Goal: Task Accomplishment & Management: Use online tool/utility

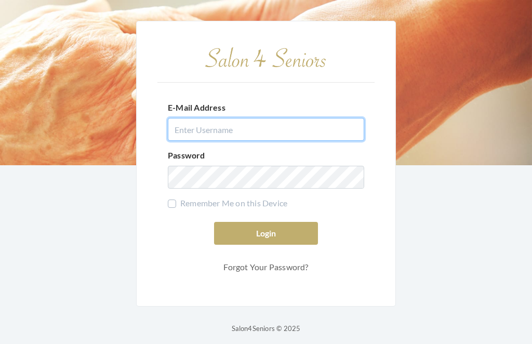
type input "[EMAIL_ADDRESS][DOMAIN_NAME]"
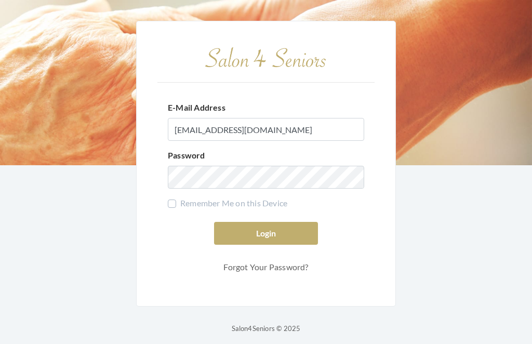
click at [266, 245] on button "Login" at bounding box center [266, 233] width 104 height 23
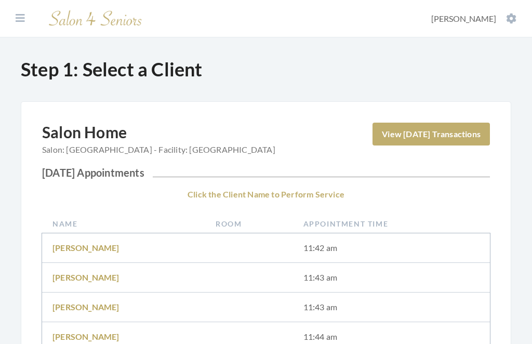
click at [103, 280] on link "Barbara Rouseyrol" at bounding box center [85, 277] width 67 height 10
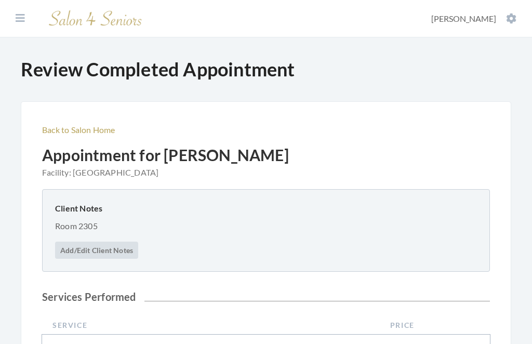
click at [90, 133] on link "Back to Salon Home" at bounding box center [78, 130] width 73 height 10
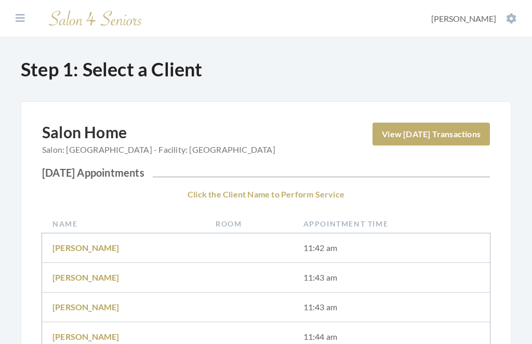
click at [499, 23] on button "Diane Wilson" at bounding box center [473, 18] width 91 height 11
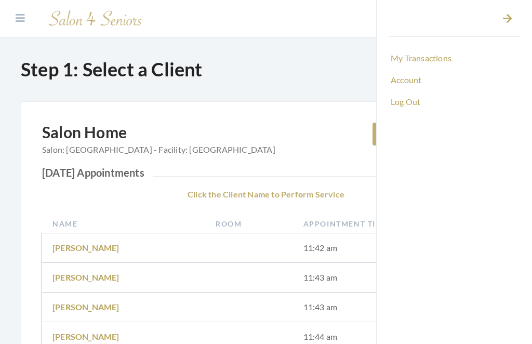
click at [407, 109] on link "Log Out" at bounding box center [454, 102] width 130 height 18
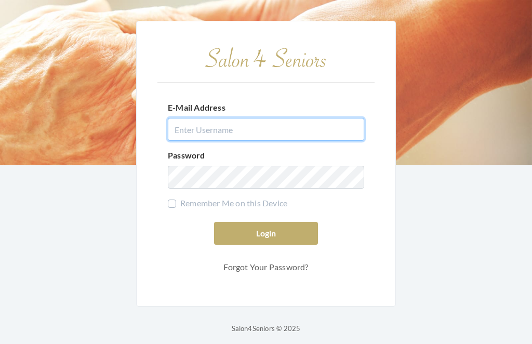
type input "dianewilson229@gmail.com"
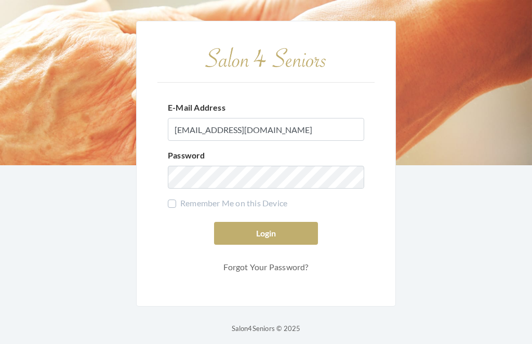
click at [285, 245] on button "Login" at bounding box center [266, 233] width 104 height 23
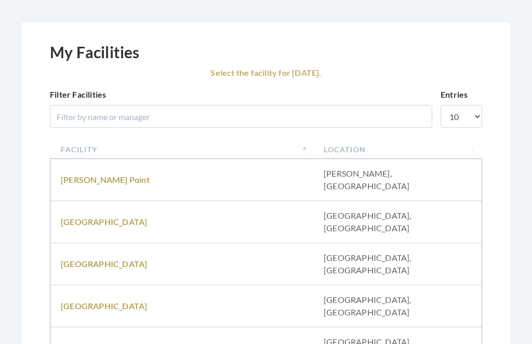
scroll to position [80, 0]
click at [137, 217] on link "Brookdale University" at bounding box center [104, 222] width 86 height 10
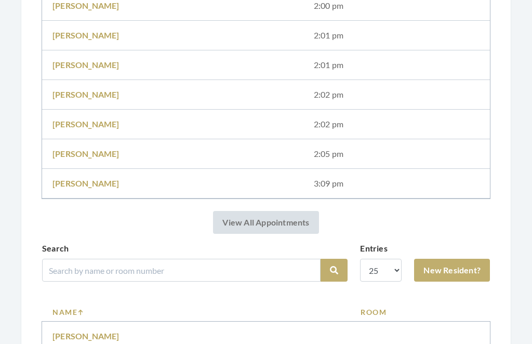
scroll to position [627, 0]
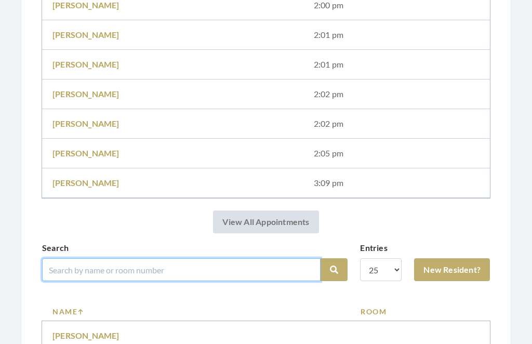
click at [184, 274] on input "search" at bounding box center [181, 269] width 278 height 23
type input "Mills"
click at [334, 269] on button "Search" at bounding box center [333, 269] width 27 height 23
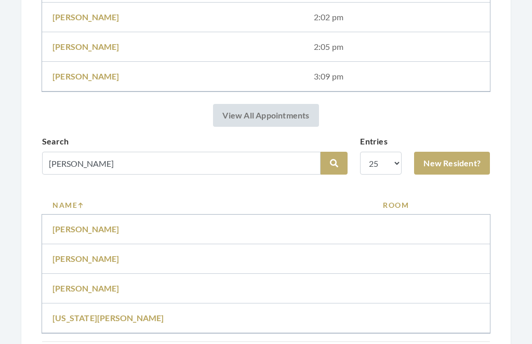
scroll to position [733, 0]
click at [208, 253] on td "[PERSON_NAME]" at bounding box center [207, 260] width 330 height 30
click at [92, 261] on link "[PERSON_NAME]" at bounding box center [85, 259] width 67 height 10
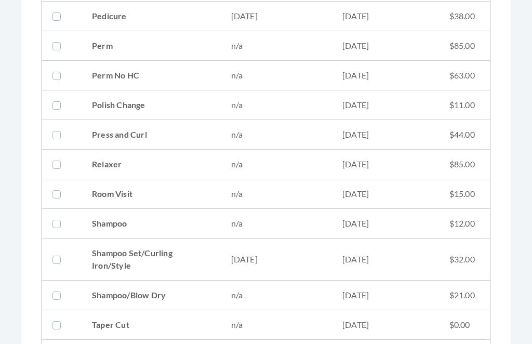
scroll to position [1090, 0]
click at [337, 255] on td "08/28/2025" at bounding box center [385, 259] width 107 height 42
checkbox input "true"
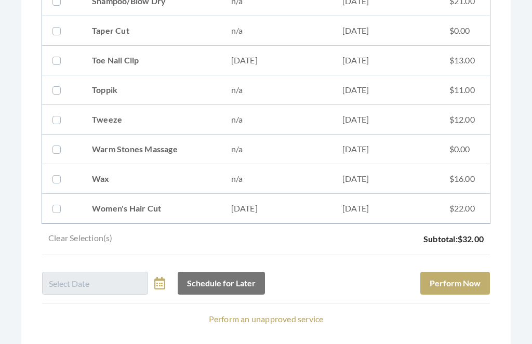
scroll to position [1405, 0]
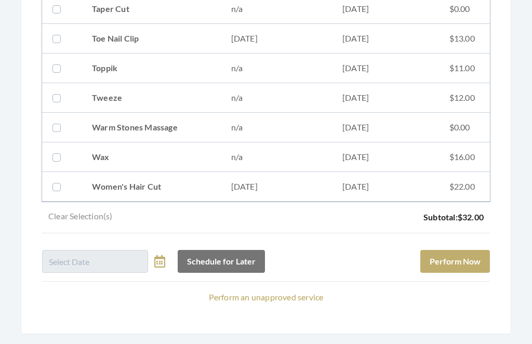
click at [476, 259] on button "Perform Now" at bounding box center [455, 261] width 70 height 23
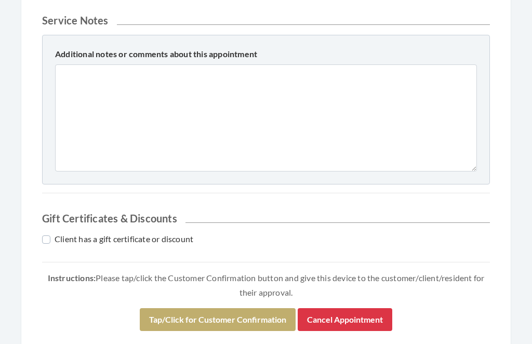
scroll to position [459, 0]
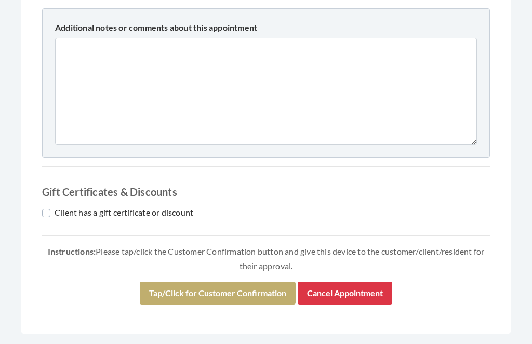
click at [267, 293] on button "Tap/Click for Customer Confirmation" at bounding box center [218, 293] width 156 height 23
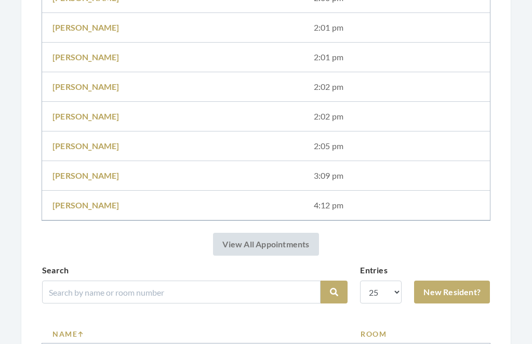
scroll to position [673, 0]
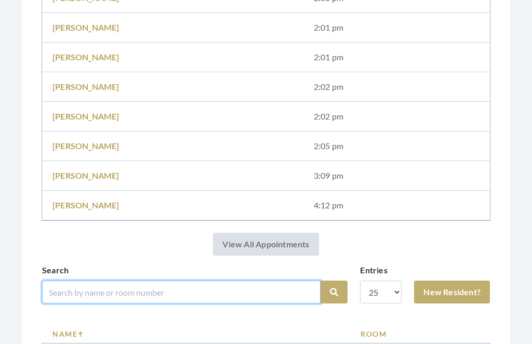
click at [199, 286] on input "search" at bounding box center [181, 291] width 278 height 23
type input "Rum"
click at [334, 292] on button "Search" at bounding box center [333, 291] width 27 height 23
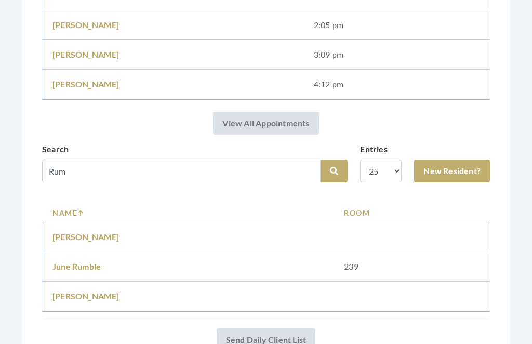
scroll to position [756, 0]
click at [89, 263] on link "June Rumble" at bounding box center [76, 266] width 48 height 10
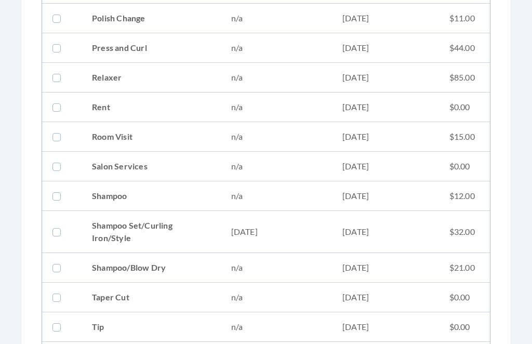
scroll to position [1241, 0]
click at [370, 225] on td "08/28/2025" at bounding box center [385, 232] width 107 height 42
checkbox input "true"
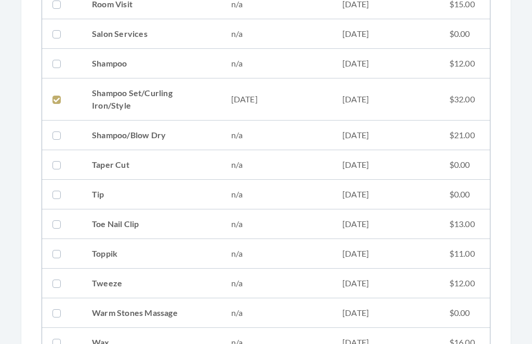
scroll to position [1559, 0]
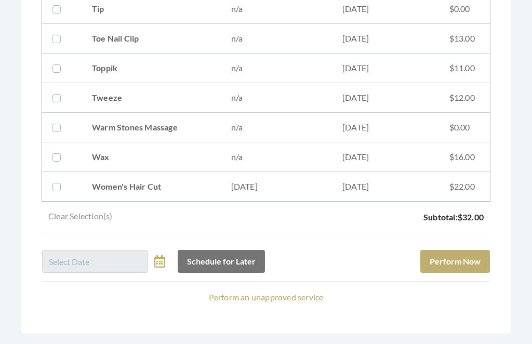
click at [470, 258] on button "Perform Now" at bounding box center [455, 261] width 70 height 23
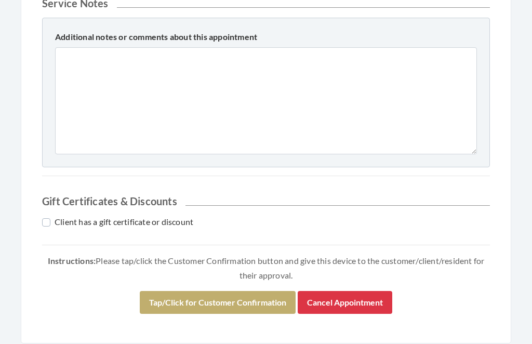
scroll to position [524, 0]
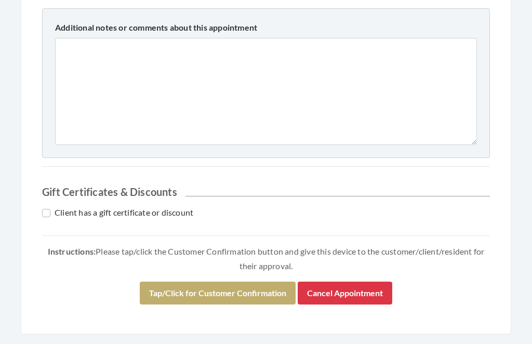
click at [262, 299] on button "Tap/Click for Customer Confirmation" at bounding box center [218, 293] width 156 height 23
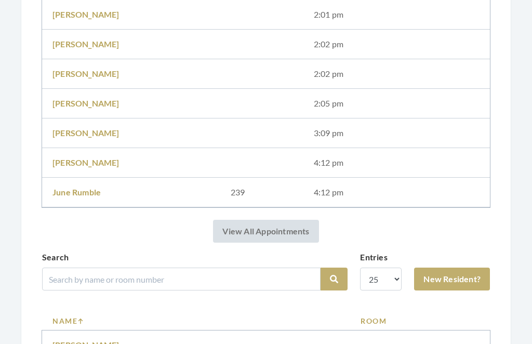
scroll to position [690, 0]
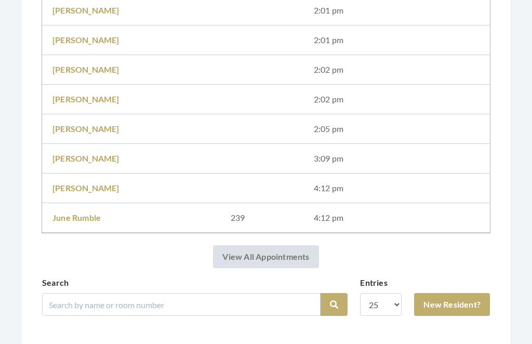
click at [92, 192] on link "[PERSON_NAME]" at bounding box center [85, 188] width 67 height 10
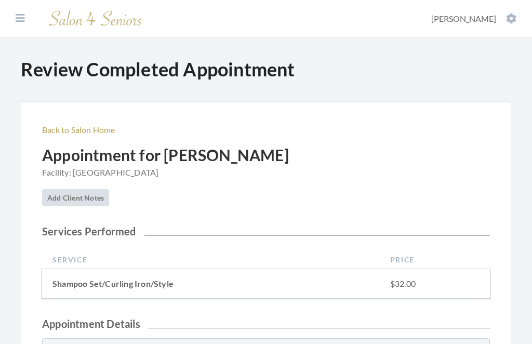
click at [87, 129] on link "Back to Salon Home" at bounding box center [78, 130] width 73 height 10
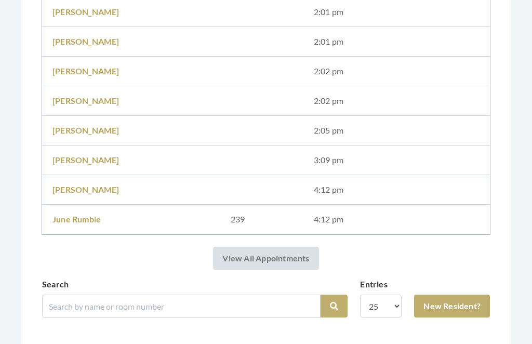
scroll to position [652, 0]
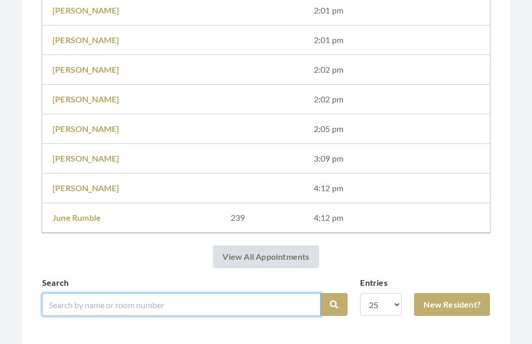
click at [266, 304] on input "search" at bounding box center [181, 304] width 278 height 23
type input "Wil"
click at [334, 304] on button "Search" at bounding box center [333, 304] width 27 height 23
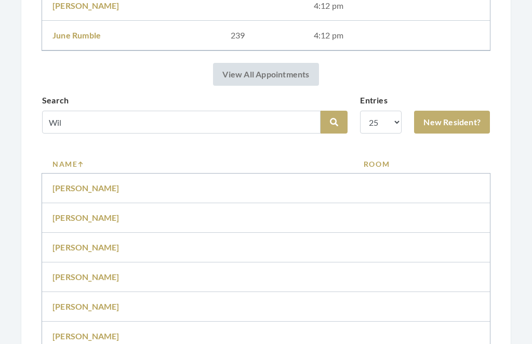
scroll to position [834, 0]
click at [132, 246] on td "Becky Wilson" at bounding box center [197, 247] width 311 height 30
click at [113, 237] on td "[PERSON_NAME]" at bounding box center [197, 247] width 311 height 30
click at [103, 244] on link "[PERSON_NAME]" at bounding box center [85, 246] width 67 height 10
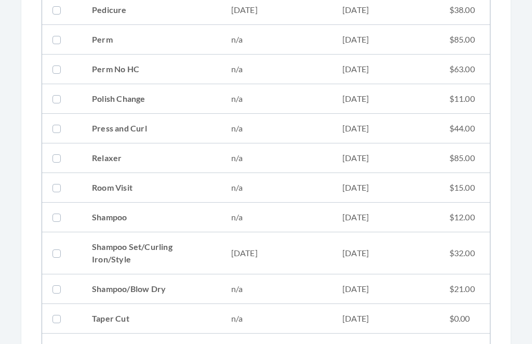
scroll to position [1098, 0]
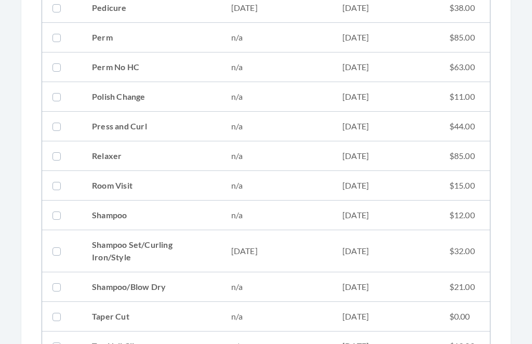
click at [384, 249] on td "07/31/2025" at bounding box center [385, 251] width 107 height 42
checkbox input "true"
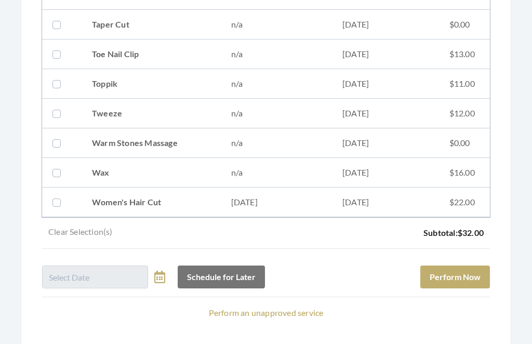
scroll to position [1405, 0]
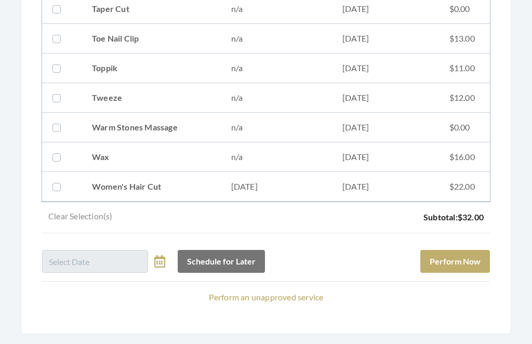
click at [480, 272] on button "Perform Now" at bounding box center [455, 261] width 70 height 23
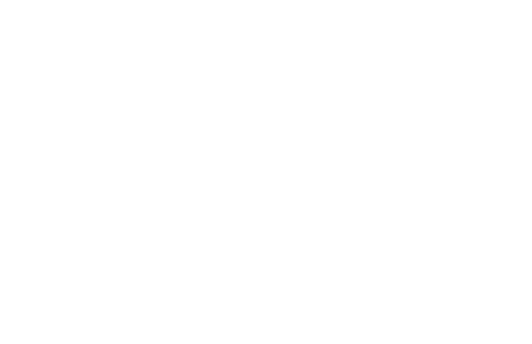
scroll to position [459, 0]
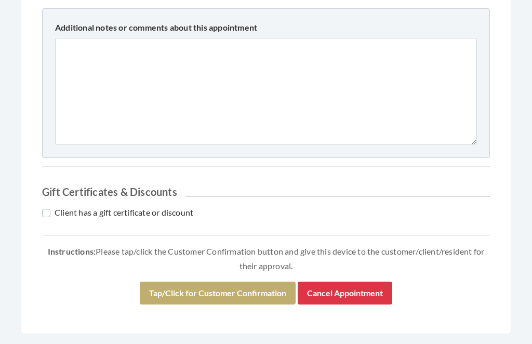
click at [247, 292] on button "Tap/Click for Customer Confirmation" at bounding box center [218, 293] width 156 height 23
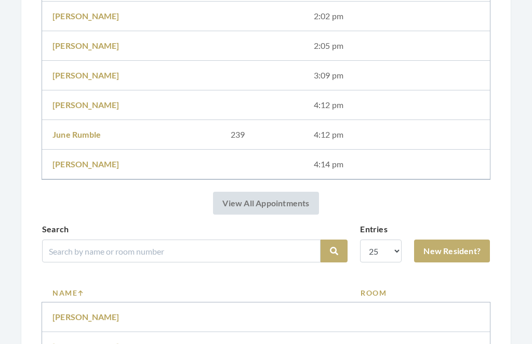
scroll to position [772, 0]
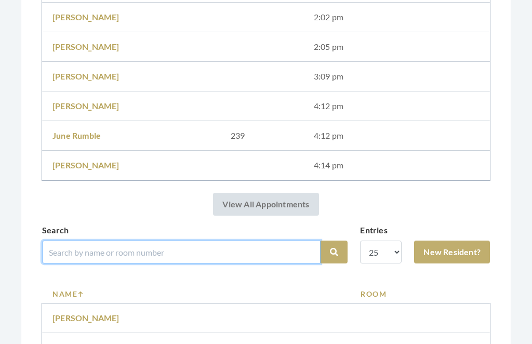
click at [187, 249] on input "search" at bounding box center [181, 251] width 278 height 23
type input "How"
click at [334, 252] on button "Search" at bounding box center [333, 251] width 27 height 23
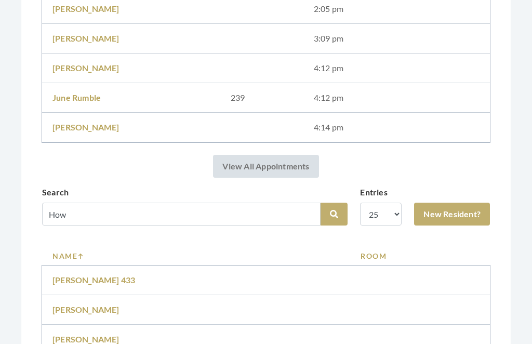
scroll to position [772, 0]
click at [105, 302] on td "Lois Howell" at bounding box center [196, 310] width 308 height 30
click at [102, 300] on td "[PERSON_NAME]" at bounding box center [196, 310] width 308 height 30
click at [91, 304] on link "[PERSON_NAME]" at bounding box center [85, 309] width 67 height 10
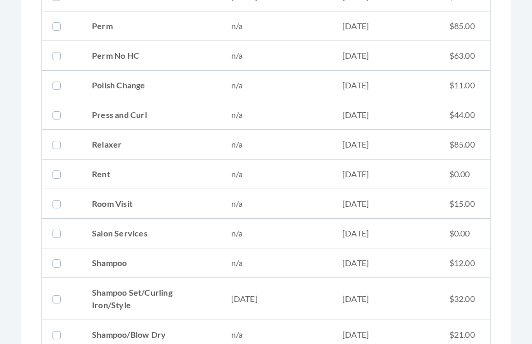
click at [328, 290] on td "[DATE]" at bounding box center [276, 299] width 111 height 42
checkbox input "true"
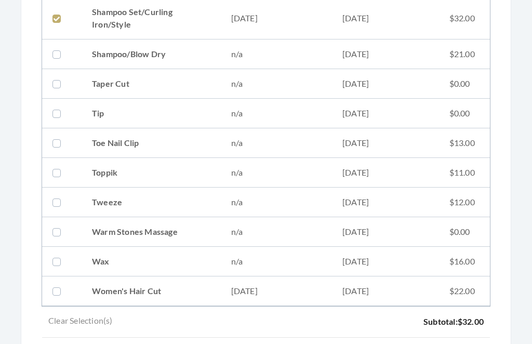
scroll to position [1494, 0]
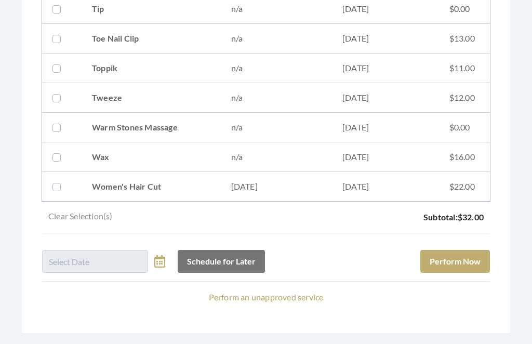
click at [471, 262] on button "Perform Now" at bounding box center [455, 261] width 70 height 23
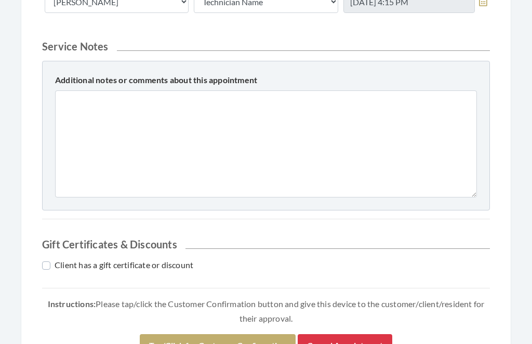
scroll to position [459, 0]
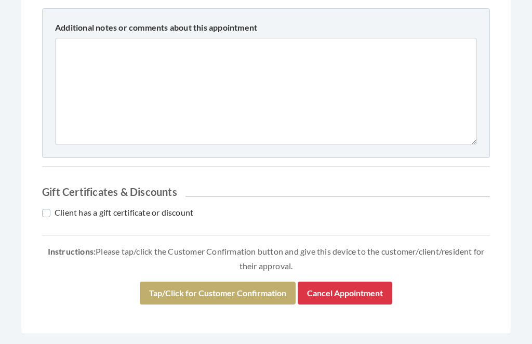
click at [261, 291] on button "Tap/Click for Customer Confirmation" at bounding box center [218, 293] width 156 height 23
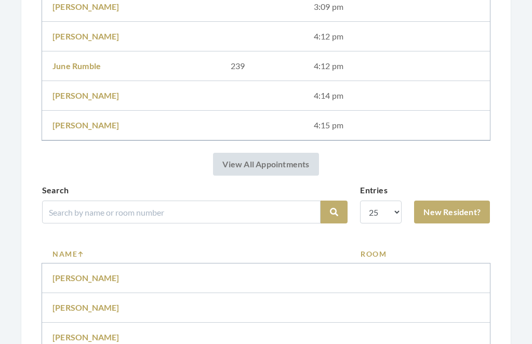
scroll to position [842, 0]
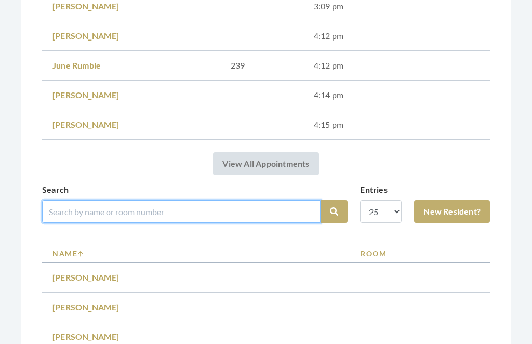
click at [214, 211] on input "search" at bounding box center [181, 211] width 278 height 23
type input "Ray"
click at [334, 211] on button "Search" at bounding box center [333, 211] width 27 height 23
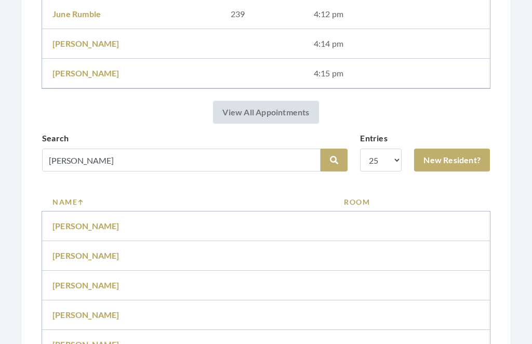
scroll to position [855, 0]
click at [89, 282] on link "[PERSON_NAME]" at bounding box center [85, 285] width 67 height 10
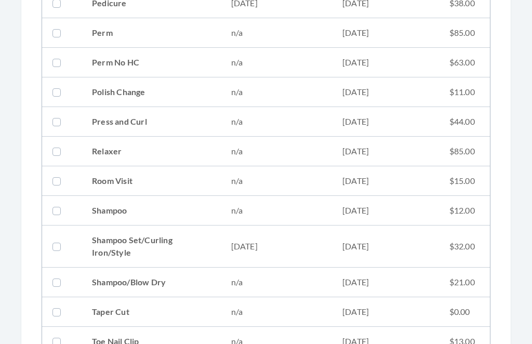
scroll to position [1100, 0]
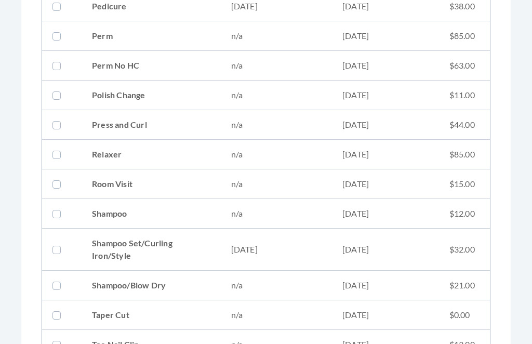
click at [343, 246] on td "[DATE]" at bounding box center [385, 249] width 107 height 42
checkbox input "true"
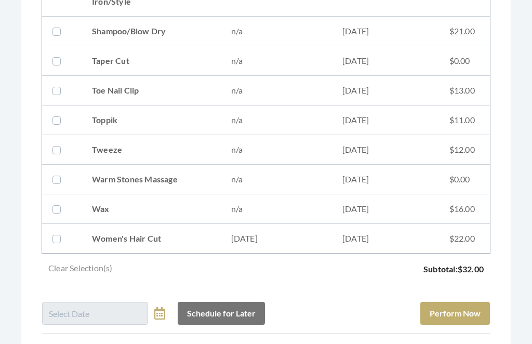
scroll to position [1405, 0]
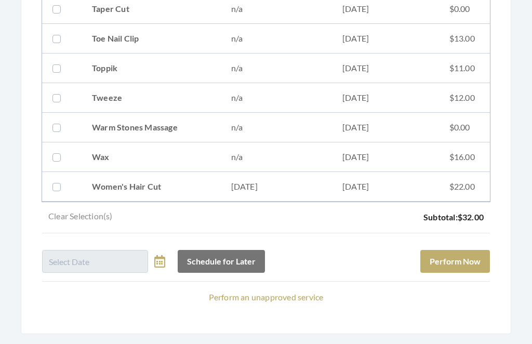
click at [485, 250] on button "Perform Now" at bounding box center [455, 261] width 70 height 23
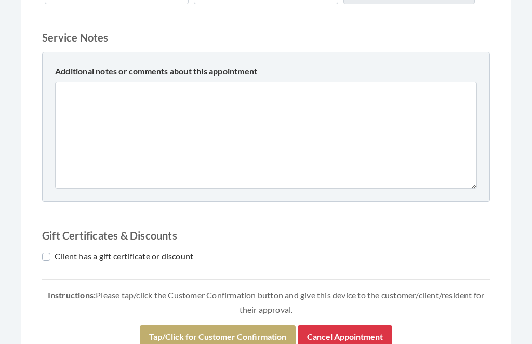
scroll to position [459, 0]
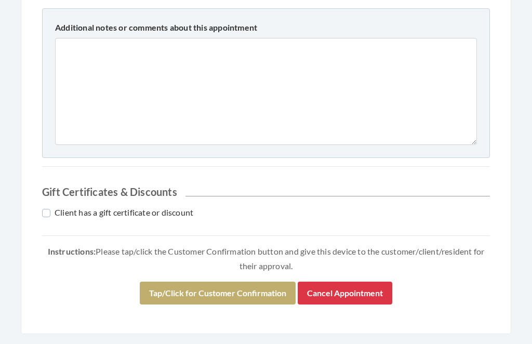
click at [236, 293] on button "Tap/Click for Customer Confirmation" at bounding box center [218, 293] width 156 height 23
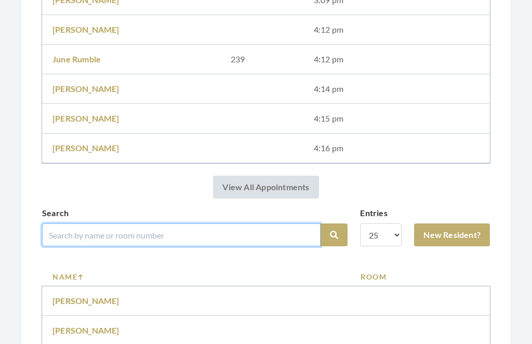
click at [228, 231] on input "search" at bounding box center [181, 235] width 278 height 23
type input "Log"
click at [334, 235] on button "Search" at bounding box center [333, 235] width 27 height 23
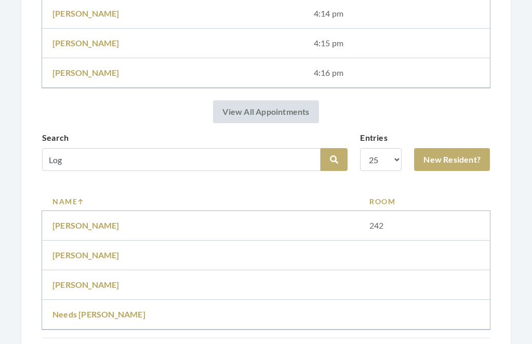
scroll to position [885, 0]
click at [88, 220] on link "Jan Logan" at bounding box center [85, 225] width 67 height 10
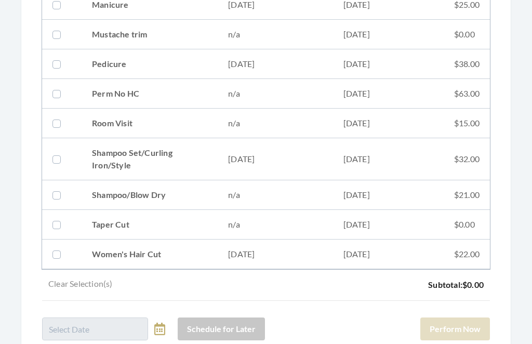
scroll to position [380, 0]
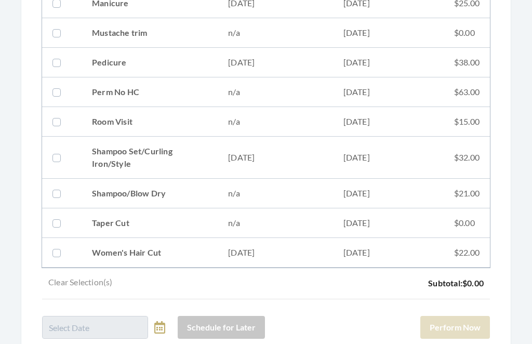
click at [309, 152] on td "[DATE]" at bounding box center [275, 158] width 115 height 42
checkbox input "true"
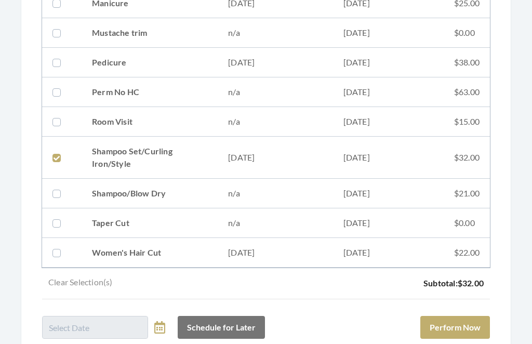
click at [474, 323] on button "Perform Now" at bounding box center [455, 327] width 70 height 23
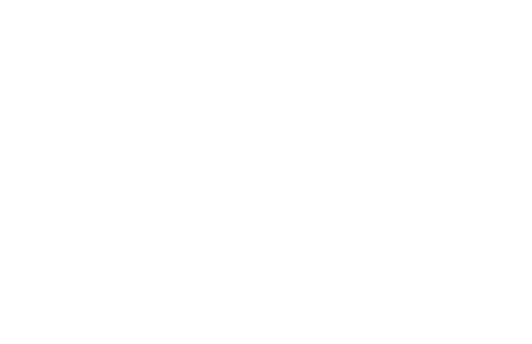
scroll to position [459, 0]
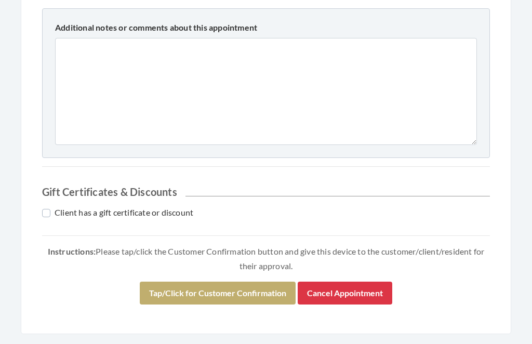
click at [240, 288] on button "Tap/Click for Customer Confirmation" at bounding box center [218, 293] width 156 height 23
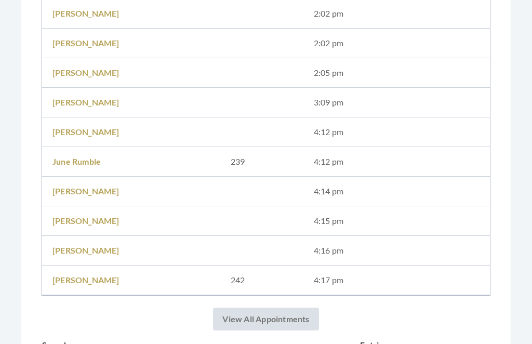
scroll to position [748, 0]
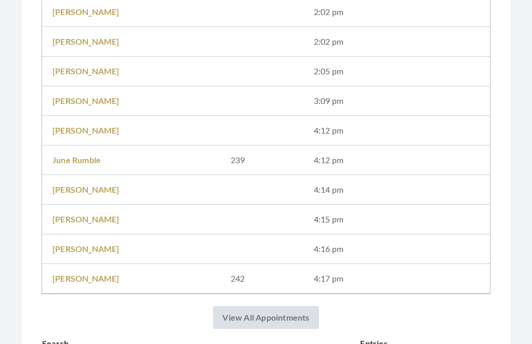
click at [84, 282] on link "Jan Logan" at bounding box center [85, 278] width 67 height 10
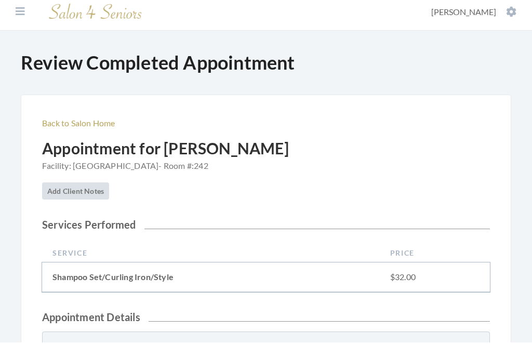
scroll to position [5, 0]
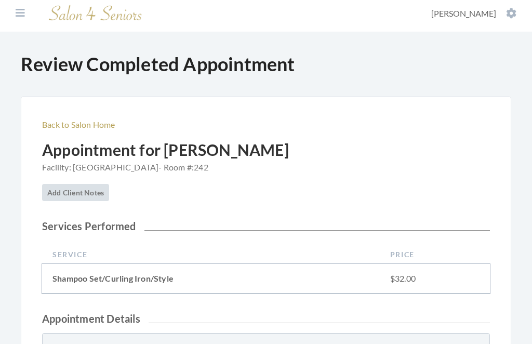
click at [84, 123] on link "Back to Salon Home" at bounding box center [78, 125] width 73 height 10
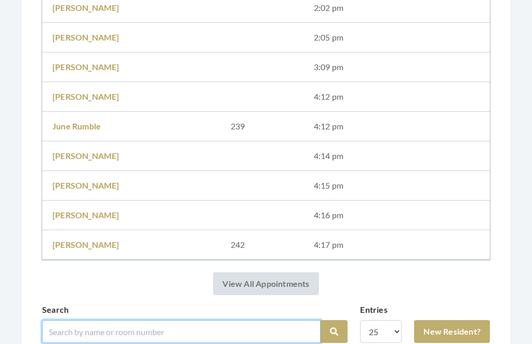
click at [286, 331] on input "search" at bounding box center [181, 331] width 278 height 23
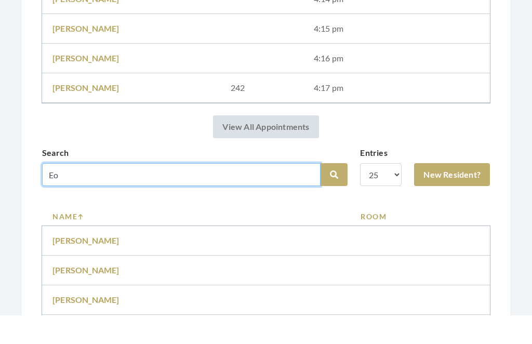
type input "E"
type input "Geor"
click at [334, 192] on button "Search" at bounding box center [333, 203] width 27 height 23
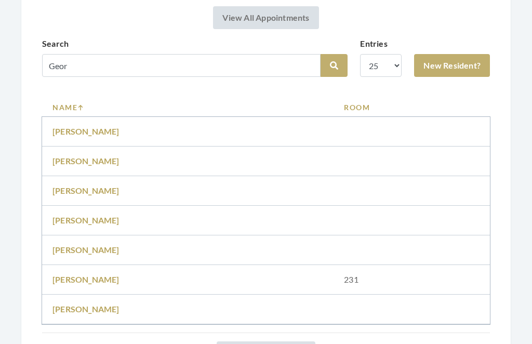
scroll to position [1068, 0]
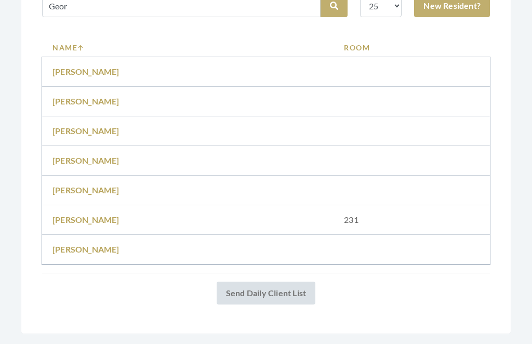
click at [88, 248] on link "[PERSON_NAME]" at bounding box center [85, 250] width 67 height 10
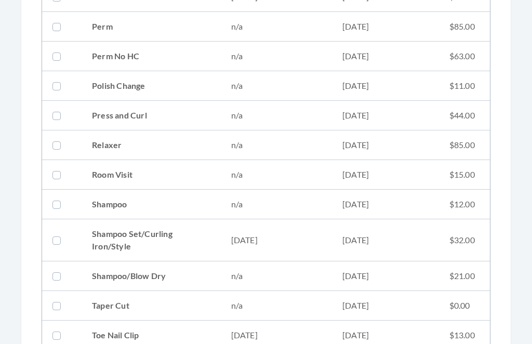
scroll to position [1174, 0]
click at [191, 239] on td "Shampoo Set/Curling Iron/Style" at bounding box center [151, 240] width 139 height 42
checkbox input "true"
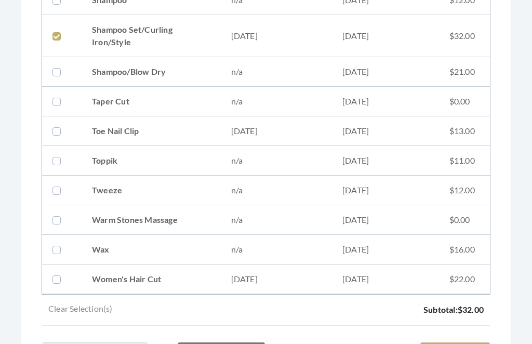
scroll to position [1470, 0]
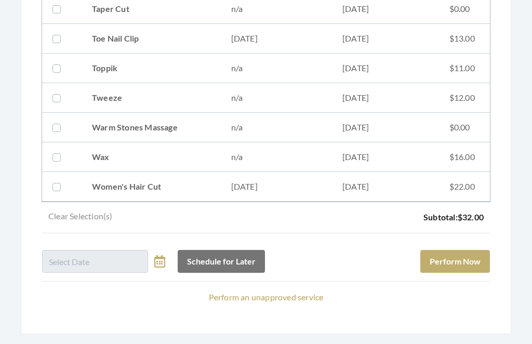
click at [467, 258] on button "Perform Now" at bounding box center [455, 261] width 70 height 23
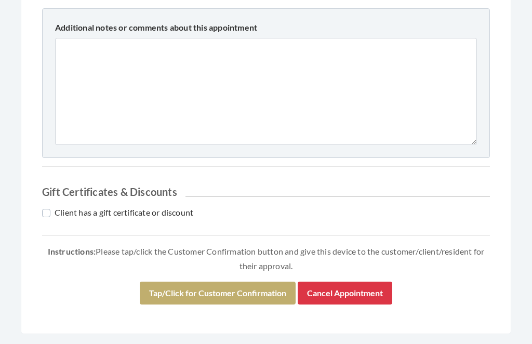
click at [256, 294] on button "Tap/Click for Customer Confirmation" at bounding box center [218, 293] width 156 height 23
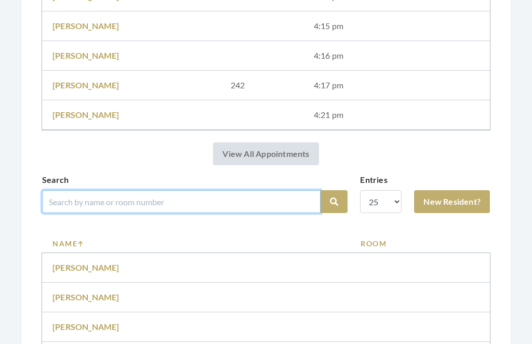
click at [263, 199] on input "search" at bounding box center [181, 201] width 278 height 23
type input "[PERSON_NAME]"
click at [334, 201] on button "Search" at bounding box center [333, 202] width 27 height 23
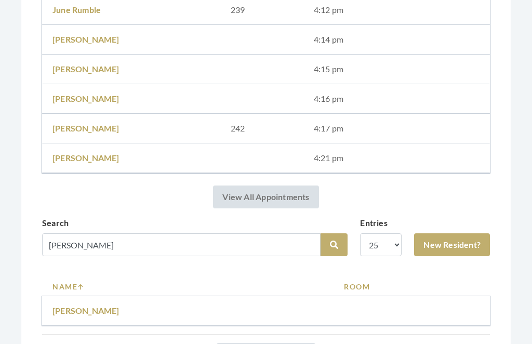
scroll to position [920, 0]
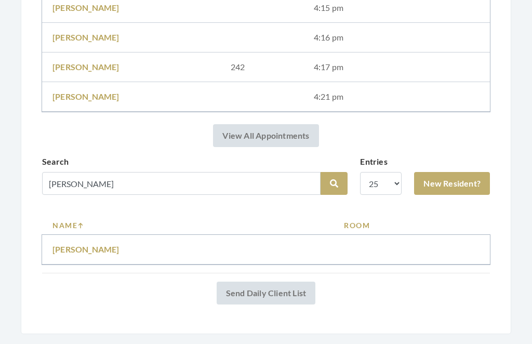
click at [92, 251] on link "[PERSON_NAME]" at bounding box center [85, 250] width 67 height 10
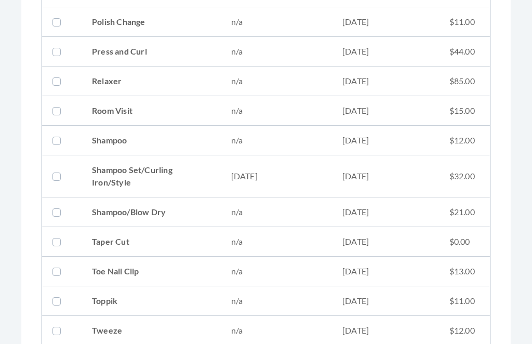
scroll to position [1238, 0]
click at [320, 174] on td "08/28/2025" at bounding box center [276, 176] width 111 height 42
checkbox input "true"
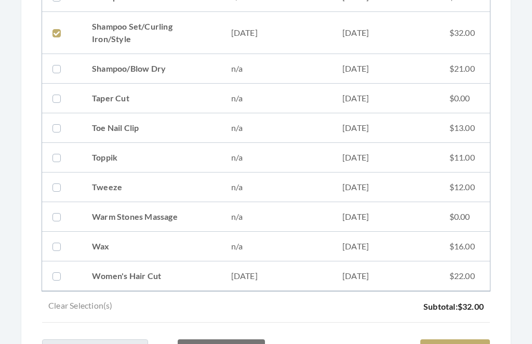
scroll to position [1470, 0]
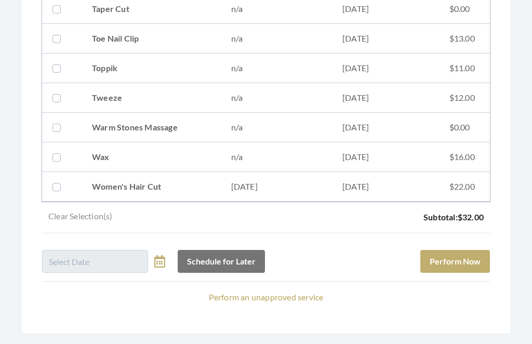
click at [474, 246] on div "Schedule for Later Perform Now" at bounding box center [266, 257] width 448 height 31
click at [470, 255] on button "Perform Now" at bounding box center [455, 261] width 70 height 23
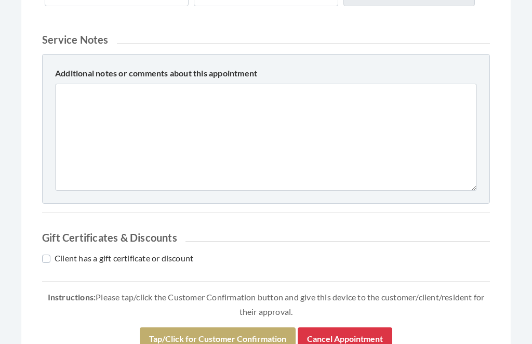
scroll to position [524, 0]
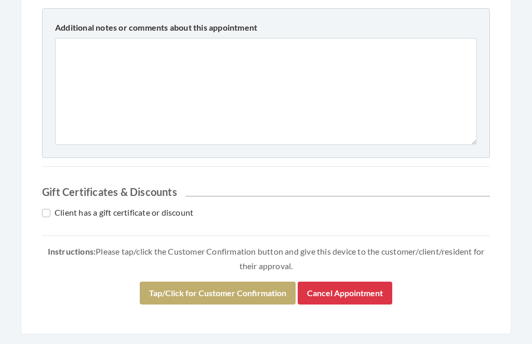
click at [242, 294] on button "Tap/Click for Customer Confirmation" at bounding box center [218, 293] width 156 height 23
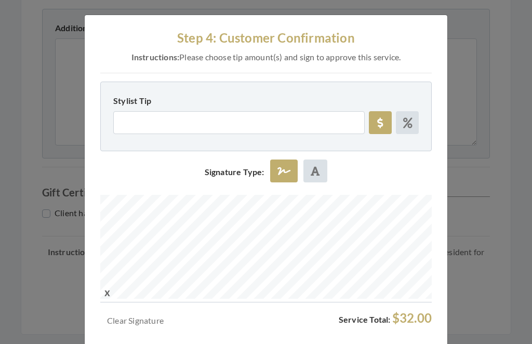
click at [427, 123] on div "Stylist Tip 10% 15% 18% 20% Technician Tip 10% 15% 18% 20%" at bounding box center [265, 117] width 331 height 70
click at [413, 125] on label at bounding box center [407, 122] width 23 height 23
radio input "true"
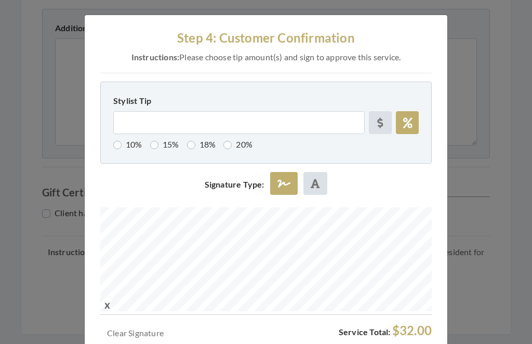
click at [207, 139] on label "18%" at bounding box center [201, 144] width 29 height 12
radio input "true"
type input "18"
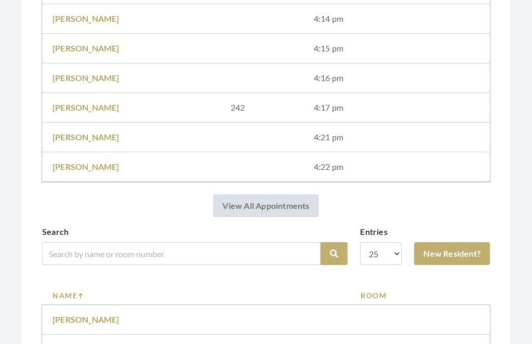
scroll to position [918, 0]
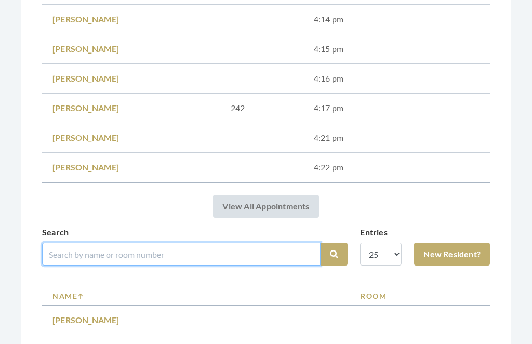
click at [214, 248] on input "search" at bounding box center [181, 253] width 278 height 23
type input "[PERSON_NAME]"
click at [334, 254] on button "Search" at bounding box center [333, 253] width 27 height 23
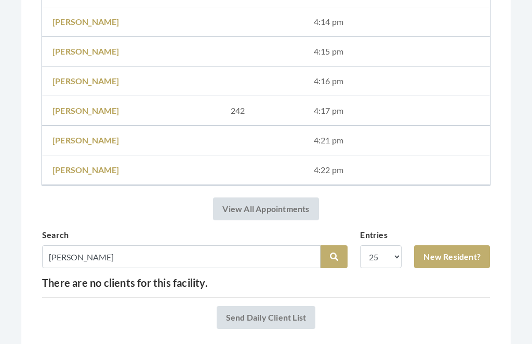
scroll to position [901, 0]
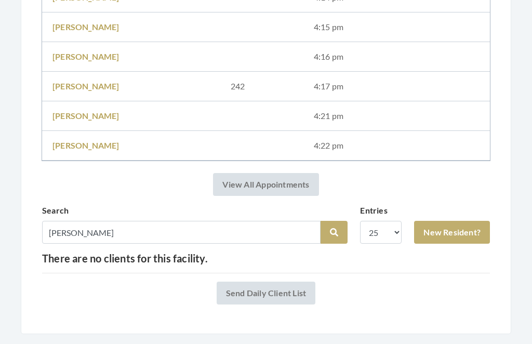
click at [456, 85] on td "4:17 pm" at bounding box center [396, 87] width 186 height 30
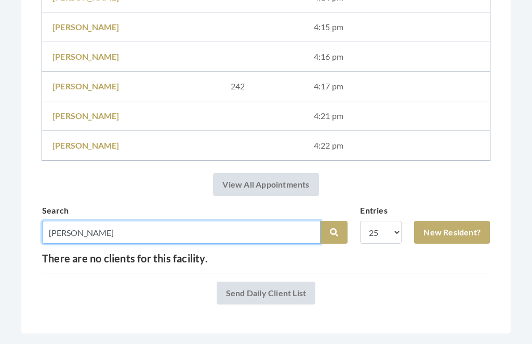
click at [258, 228] on input "Jerri" at bounding box center [181, 232] width 278 height 23
type input "J"
type input "Herr"
click at [334, 233] on button "Search" at bounding box center [333, 232] width 27 height 23
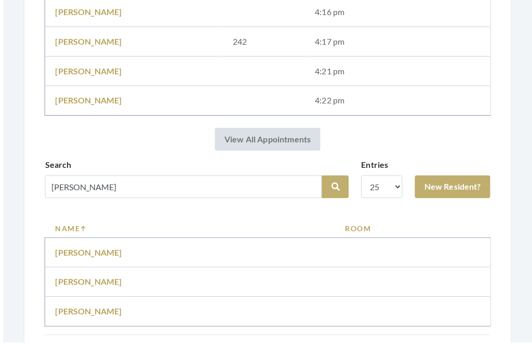
scroll to position [948, 0]
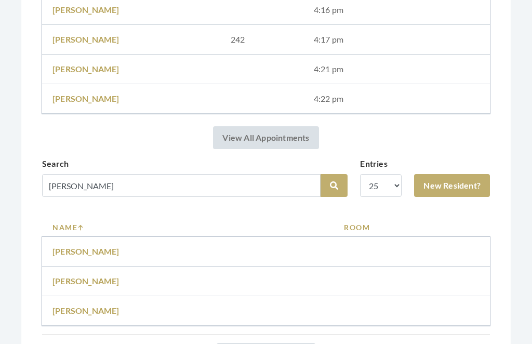
click at [94, 306] on link "[PERSON_NAME]" at bounding box center [85, 310] width 67 height 10
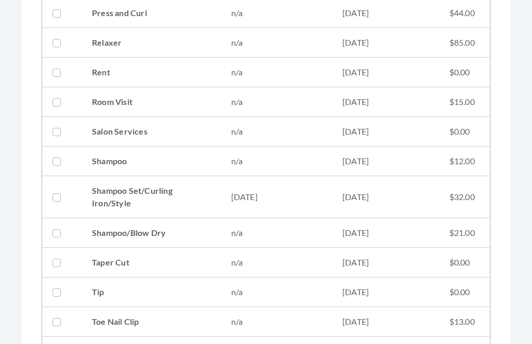
click at [342, 186] on td "08/21/2025" at bounding box center [385, 198] width 107 height 42
checkbox input "true"
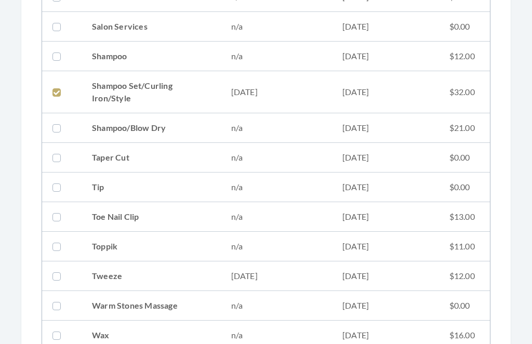
scroll to position [1494, 0]
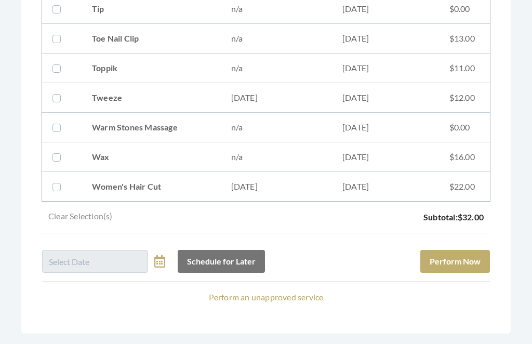
click at [464, 264] on button "Perform Now" at bounding box center [455, 261] width 70 height 23
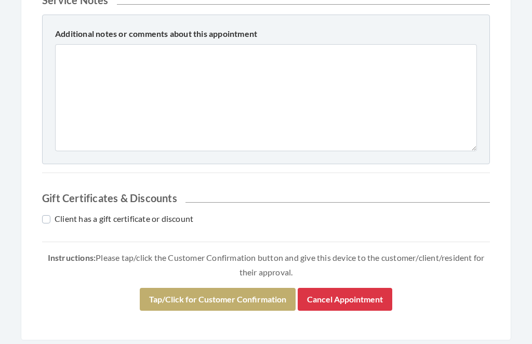
scroll to position [459, 0]
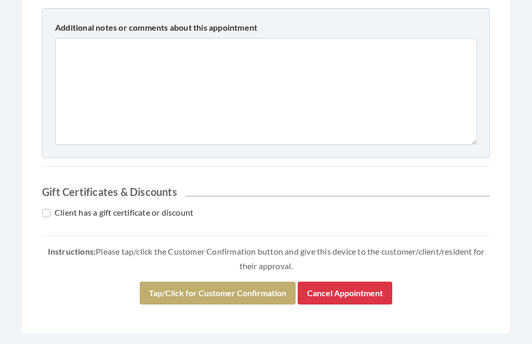
click at [252, 286] on button "Tap/Click for Customer Confirmation" at bounding box center [218, 293] width 156 height 23
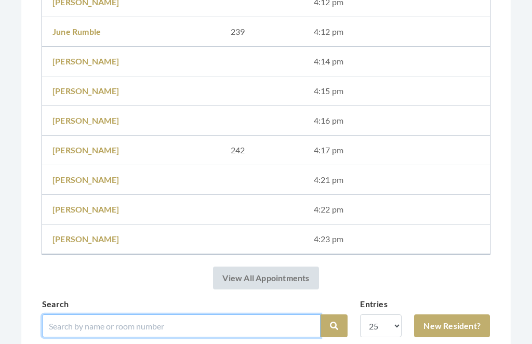
click at [274, 321] on input "search" at bounding box center [181, 325] width 278 height 23
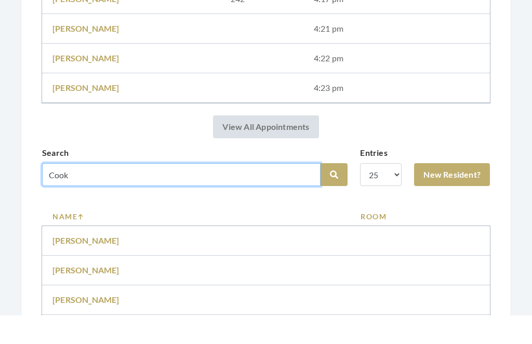
type input "Cook"
click at [334, 192] on button "Search" at bounding box center [333, 203] width 27 height 23
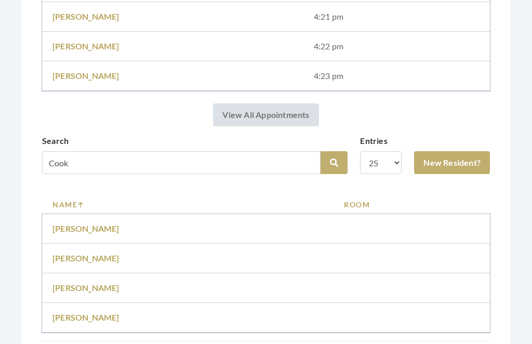
scroll to position [1001, 0]
click at [475, 160] on link "New Resident?" at bounding box center [452, 162] width 76 height 23
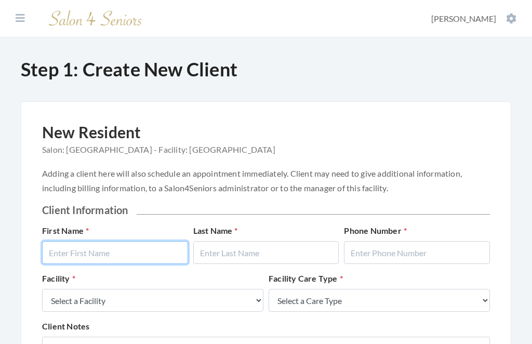
click at [101, 263] on input "text" at bounding box center [115, 252] width 146 height 23
type input "[PERSON_NAME]"
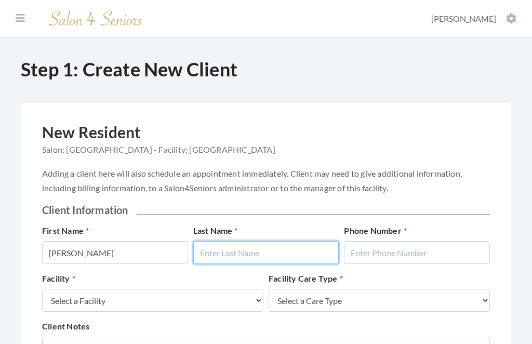
click at [253, 246] on input "text" at bounding box center [266, 252] width 146 height 23
type input "Cook"
click at [428, 237] on div "Phone Number" at bounding box center [416, 243] width 151 height 39
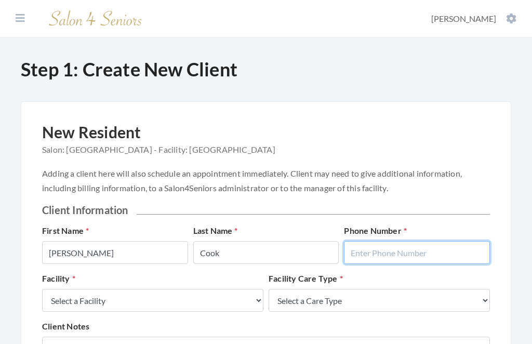
click at [410, 245] on input "text" at bounding box center [417, 252] width 146 height 23
click at [395, 250] on input "text" at bounding box center [417, 252] width 146 height 23
type input "2056404726"
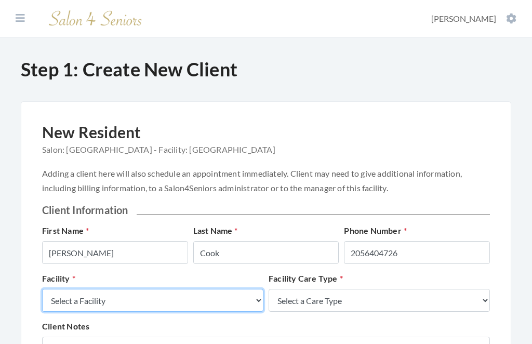
click at [65, 295] on select "Select a Facility Creekside at [GEOGRAPHIC_DATA] [PERSON_NAME][GEOGRAPHIC_DATA]…" at bounding box center [152, 300] width 221 height 23
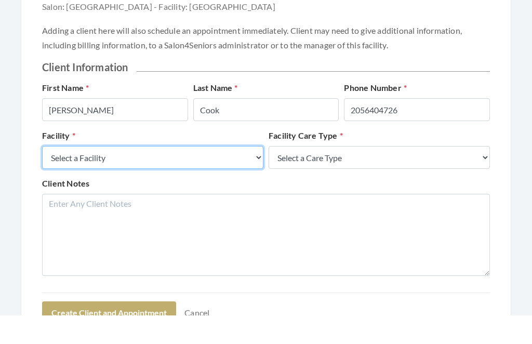
scroll to position [143, 0]
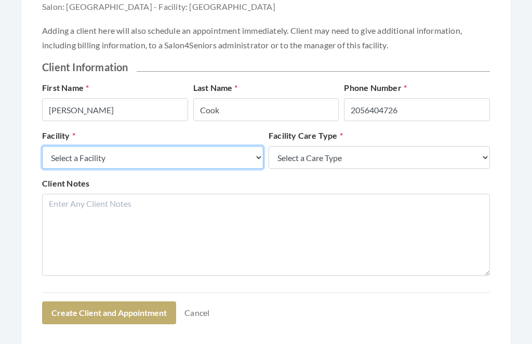
select select "10"
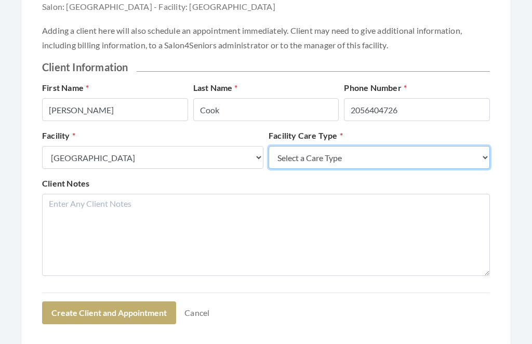
click at [436, 156] on select "Select a Care Type Nursing Home Rehab Memory Care Assisted Living Independent L…" at bounding box center [378, 157] width 221 height 23
select select "4"
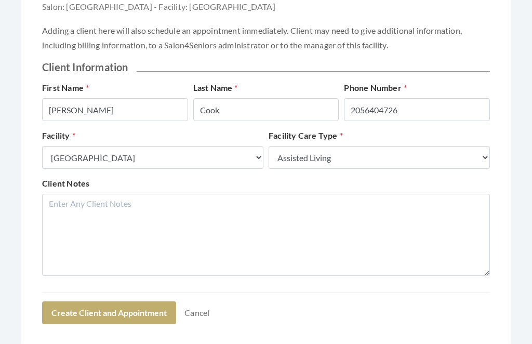
click at [119, 309] on button "Create Client and Appointment" at bounding box center [109, 312] width 134 height 23
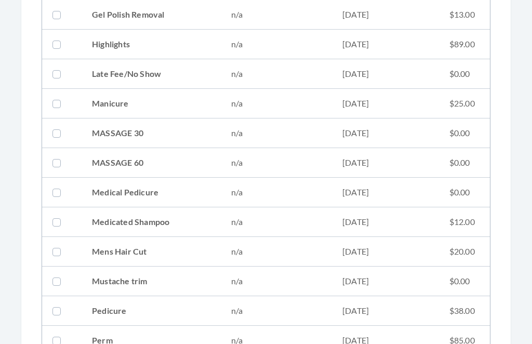
scroll to position [840, 0]
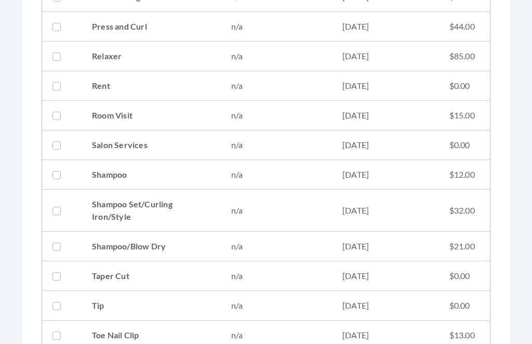
click at [374, 199] on td "[DATE]" at bounding box center [385, 211] width 107 height 42
checkbox input "true"
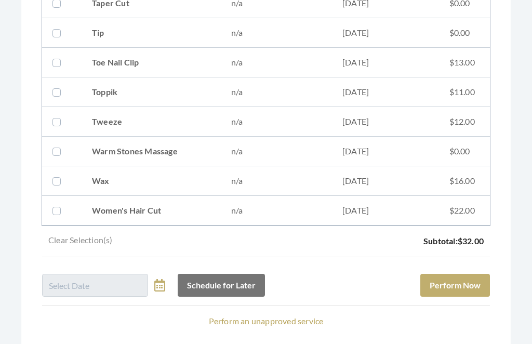
scroll to position [1532, 0]
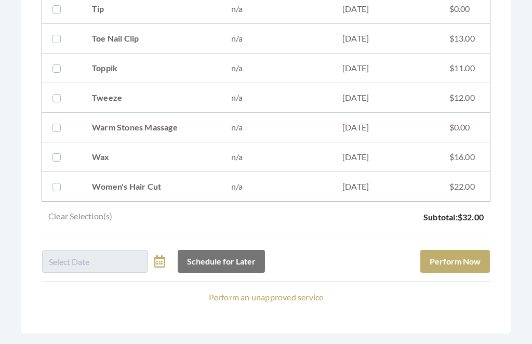
click at [472, 259] on button "Perform Now" at bounding box center [455, 261] width 70 height 23
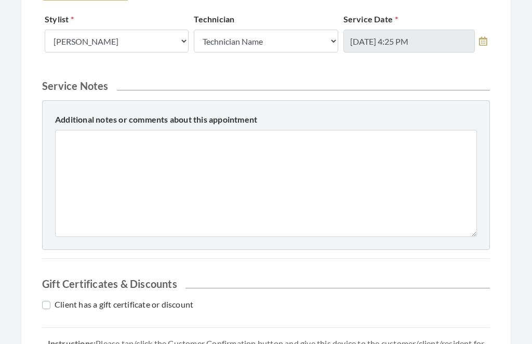
scroll to position [459, 0]
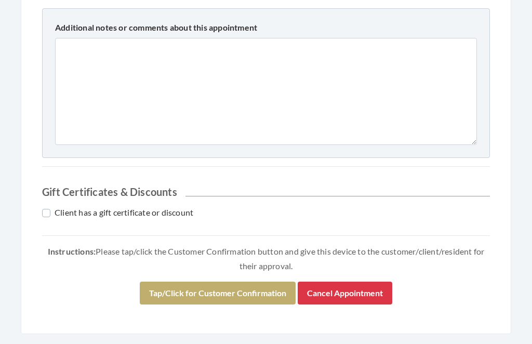
click at [278, 286] on button "Tap/Click for Customer Confirmation" at bounding box center [218, 293] width 156 height 23
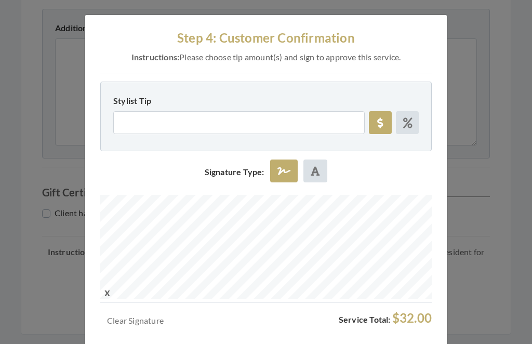
click at [414, 123] on label at bounding box center [407, 122] width 23 height 23
radio input "true"
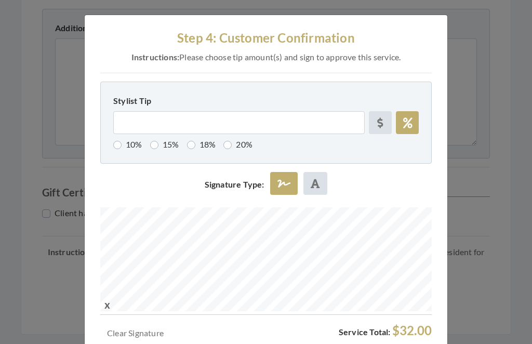
scroll to position [458, 0]
click at [199, 148] on label "18%" at bounding box center [201, 144] width 29 height 12
radio input "true"
type input "18"
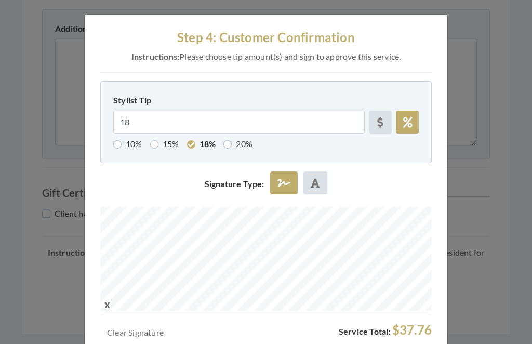
scroll to position [459, 0]
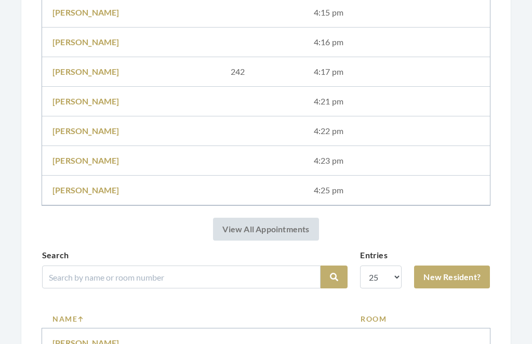
scroll to position [953, 0]
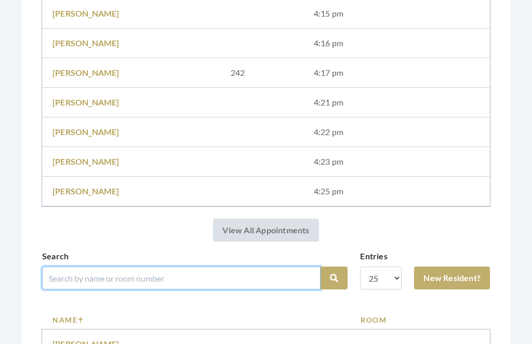
click at [207, 267] on input "search" at bounding box center [181, 278] width 278 height 23
type input "Mash"
click at [334, 278] on button "Search" at bounding box center [333, 278] width 27 height 23
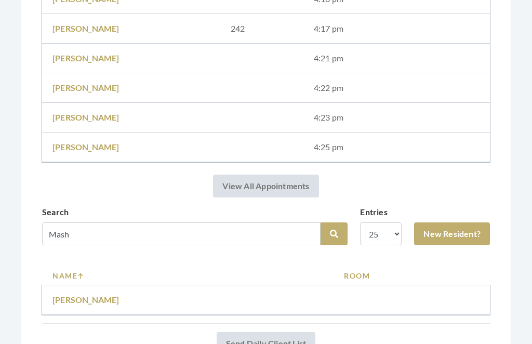
scroll to position [960, 0]
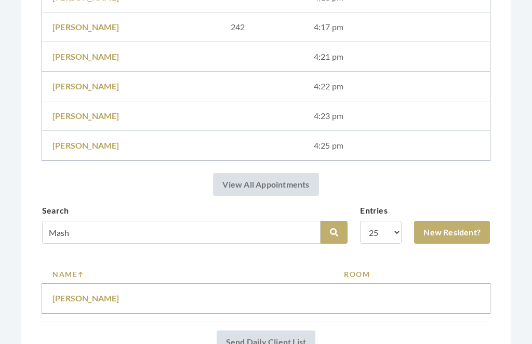
click at [80, 293] on link "Polly Mash" at bounding box center [85, 298] width 67 height 10
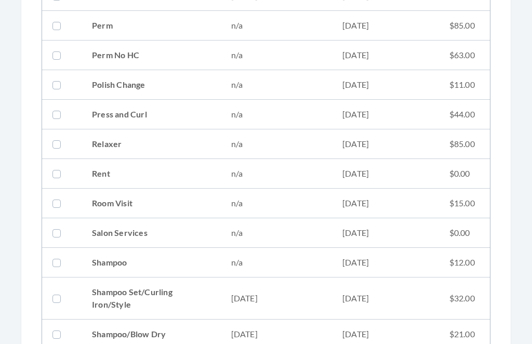
click at [425, 297] on td "[DATE]" at bounding box center [385, 299] width 107 height 42
checkbox input "true"
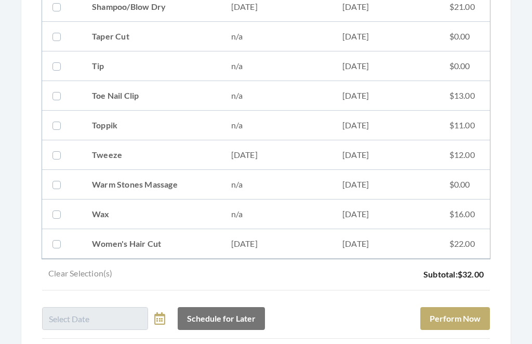
scroll to position [1494, 0]
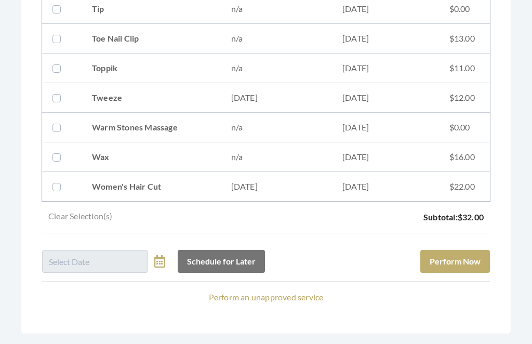
click at [475, 260] on button "Perform Now" at bounding box center [455, 261] width 70 height 23
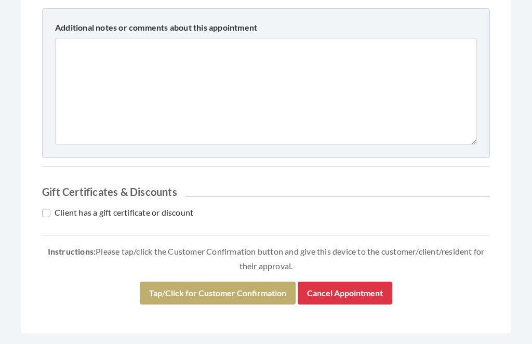
click at [228, 290] on button "Tap/Click for Customer Confirmation" at bounding box center [218, 293] width 156 height 23
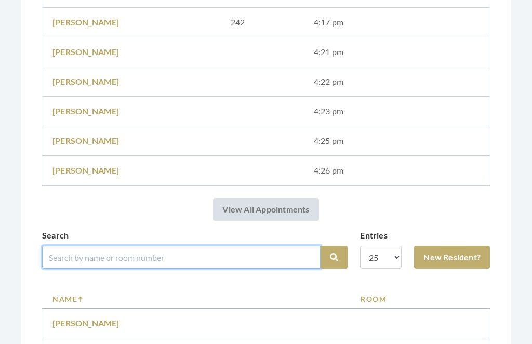
click at [243, 254] on input "search" at bounding box center [181, 257] width 278 height 23
type input "Eaton"
click at [334, 257] on button "Search" at bounding box center [333, 257] width 27 height 23
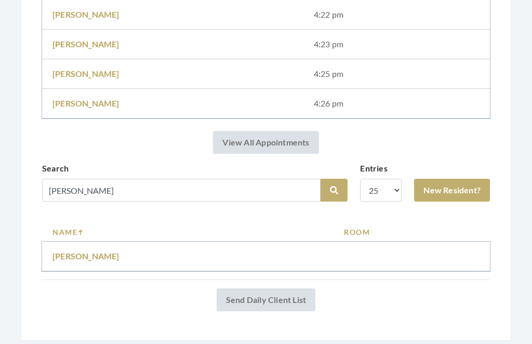
scroll to position [1038, 0]
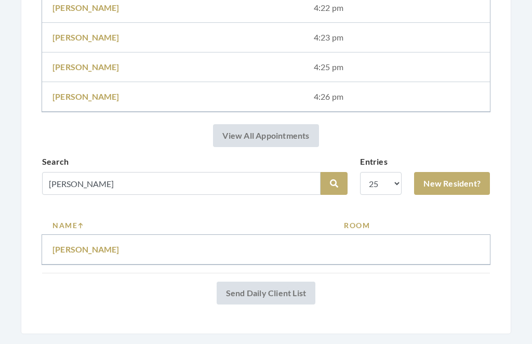
click at [88, 246] on link "Jane Van Eaton" at bounding box center [85, 250] width 67 height 10
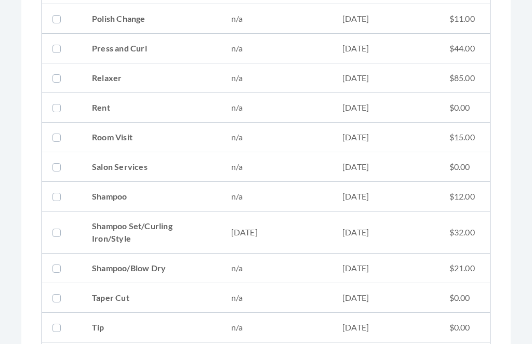
scroll to position [1177, 0]
click at [349, 222] on td "[DATE]" at bounding box center [385, 232] width 107 height 42
checkbox input "true"
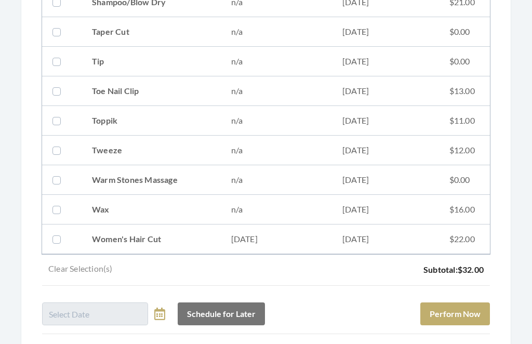
scroll to position [1494, 0]
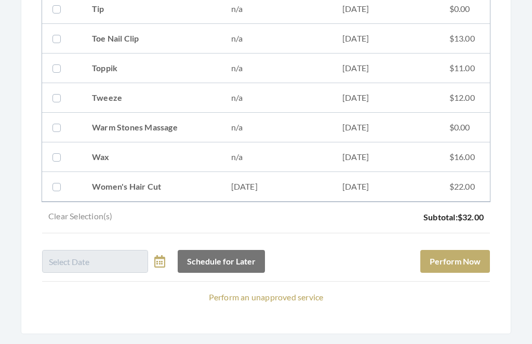
click at [469, 266] on button "Perform Now" at bounding box center [455, 261] width 70 height 23
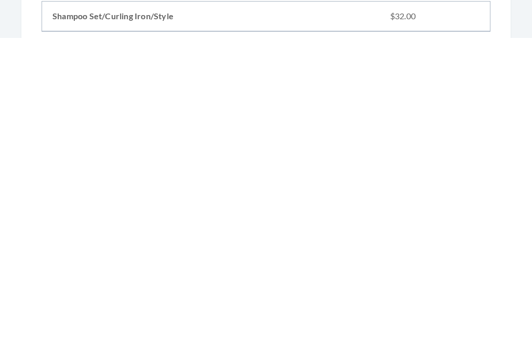
scroll to position [459, 0]
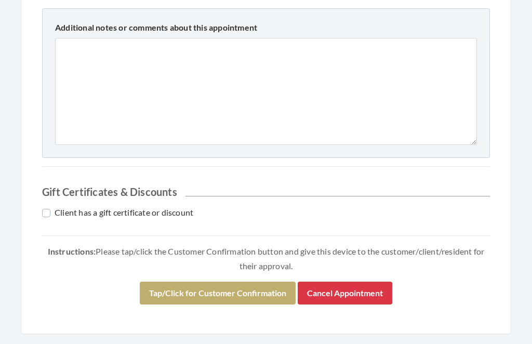
click at [237, 288] on button "Tap/Click for Customer Confirmation" at bounding box center [218, 293] width 156 height 23
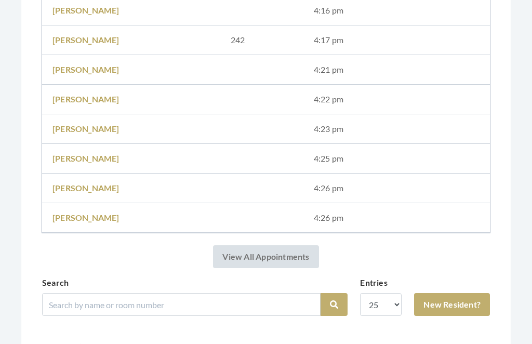
scroll to position [986, 0]
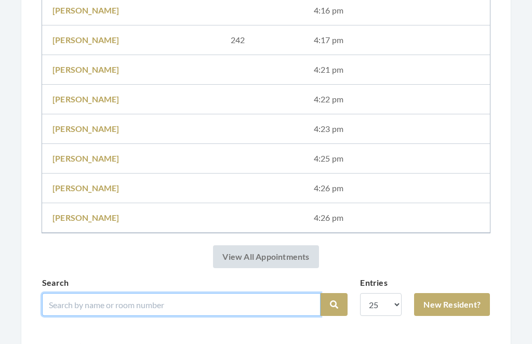
click input "search"
type input "[PERSON_NAME]"
click button "Search"
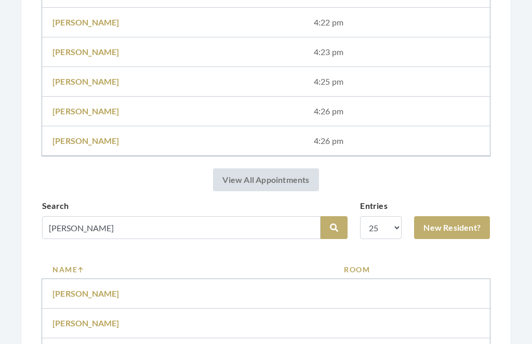
scroll to position [1026, 0]
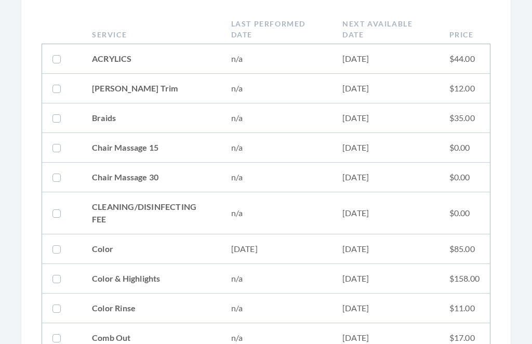
scroll to position [236, 0]
click at [313, 244] on td "04/17/2025" at bounding box center [276, 249] width 111 height 30
checkbox input "true"
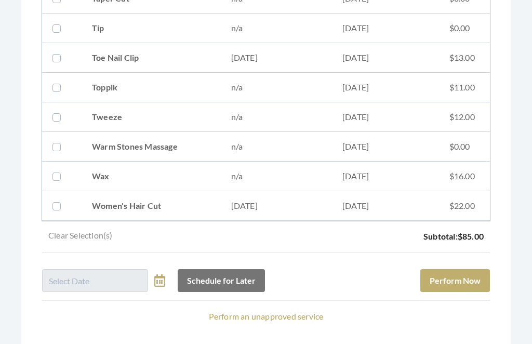
scroll to position [1494, 0]
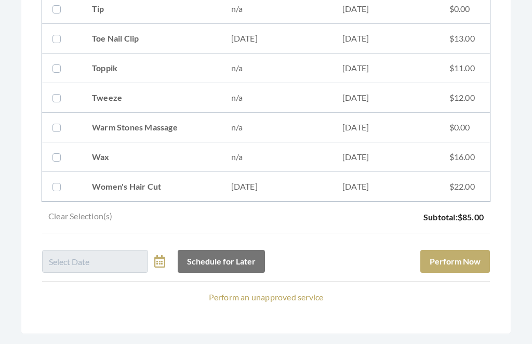
click at [464, 260] on button "Perform Now" at bounding box center [455, 261] width 70 height 23
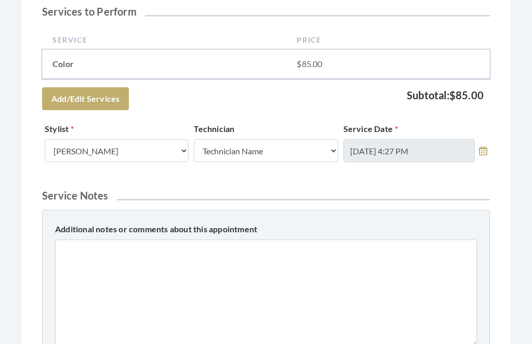
scroll to position [459, 0]
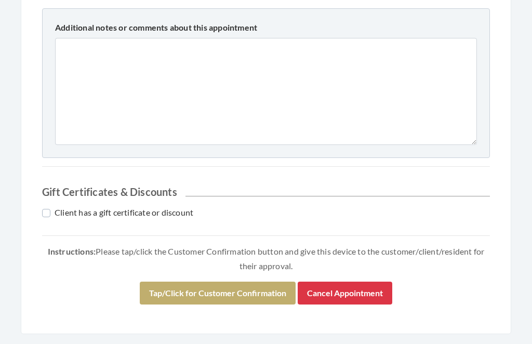
click at [247, 289] on button "Tap/Click for Customer Confirmation" at bounding box center [218, 293] width 156 height 23
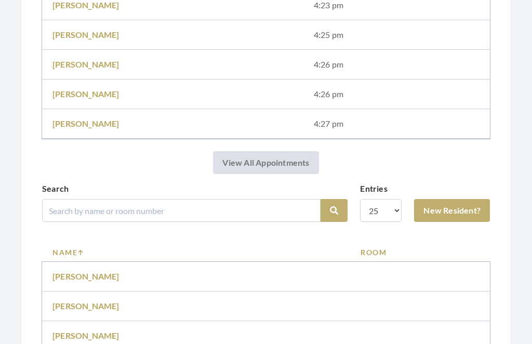
scroll to position [1110, 0]
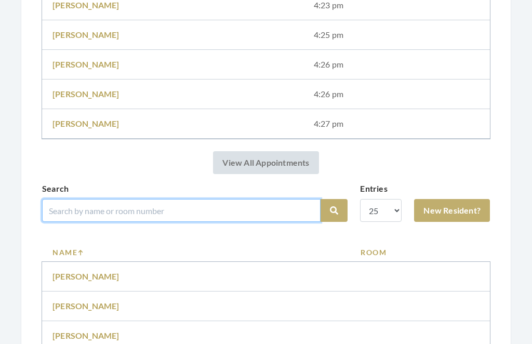
click at [284, 204] on input "search" at bounding box center [181, 210] width 278 height 23
type input "Sale"
click at [334, 210] on button "Search" at bounding box center [333, 210] width 27 height 23
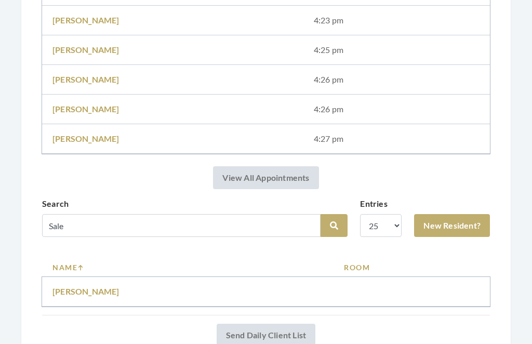
scroll to position [1098, 0]
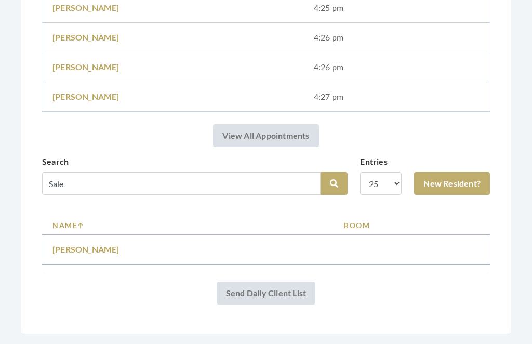
click at [90, 245] on link "[PERSON_NAME]" at bounding box center [85, 250] width 67 height 10
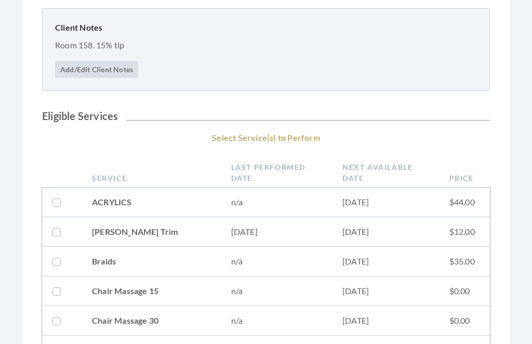
scroll to position [159, 0]
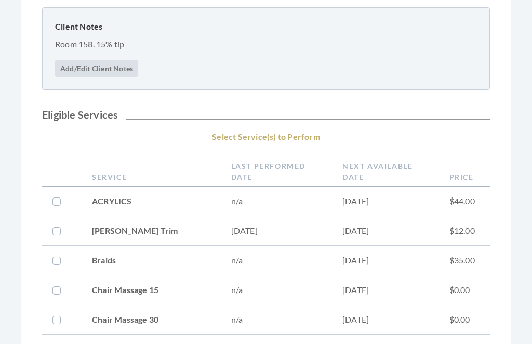
click at [292, 227] on td "07/03/2025" at bounding box center [276, 231] width 111 height 30
checkbox input "true"
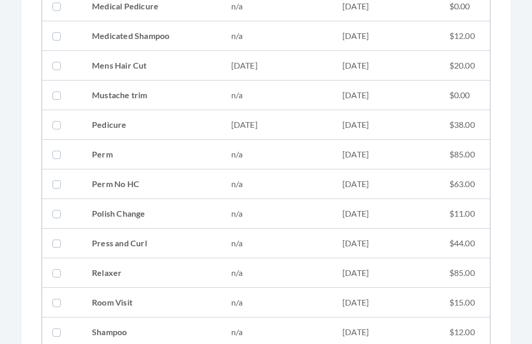
scroll to position [1046, 0]
click at [372, 59] on td "07/03/2025" at bounding box center [385, 66] width 107 height 30
checkbox input "true"
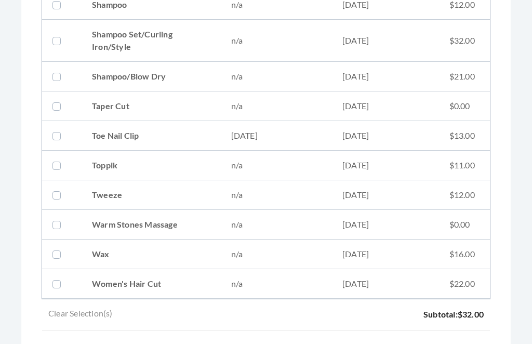
scroll to position [1470, 0]
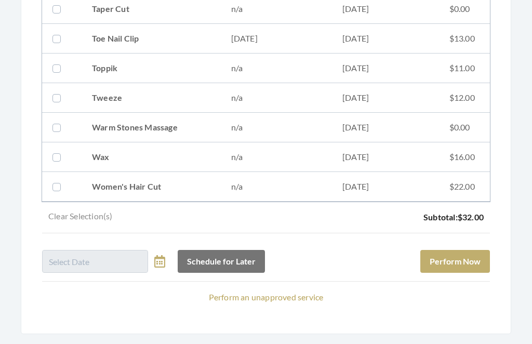
click at [470, 260] on button "Perform Now" at bounding box center [455, 261] width 70 height 23
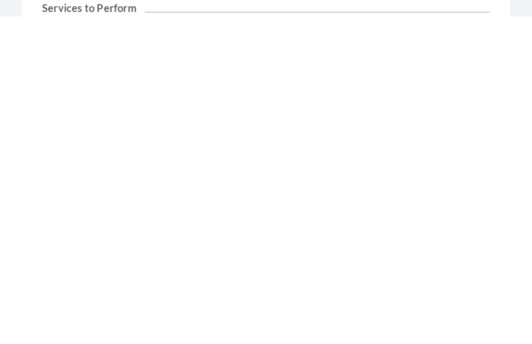
scroll to position [554, 0]
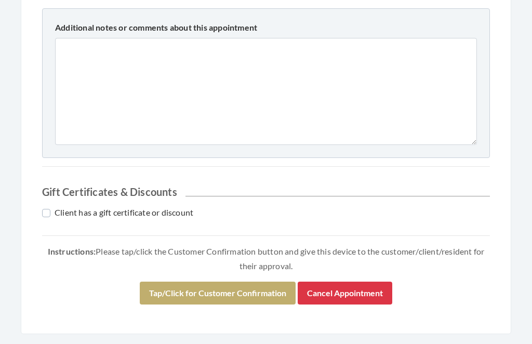
click at [236, 287] on button "Tap/Click for Customer Confirmation" at bounding box center [218, 293] width 156 height 23
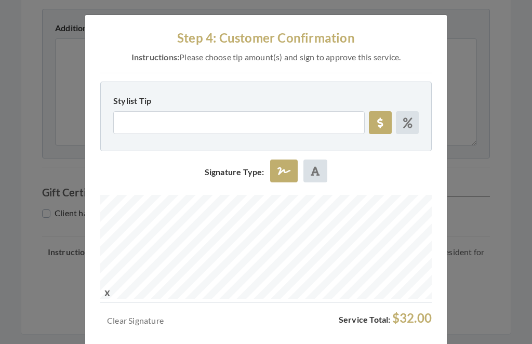
click at [415, 145] on div "Stylist Tip 10% 15% 18% 20% Technician Tip 10% 15% 18% 20%" at bounding box center [265, 117] width 331 height 70
click at [417, 116] on label at bounding box center [407, 122] width 23 height 23
radio input "true"
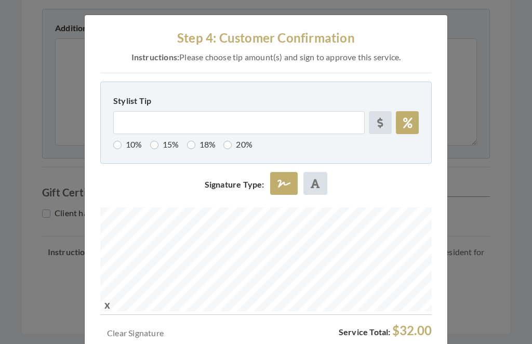
click at [168, 138] on label "15%" at bounding box center [164, 144] width 29 height 12
radio input "true"
type input "15"
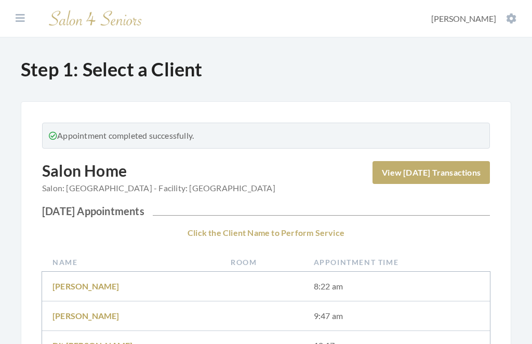
click at [506, 20] on icon at bounding box center [511, 18] width 10 height 10
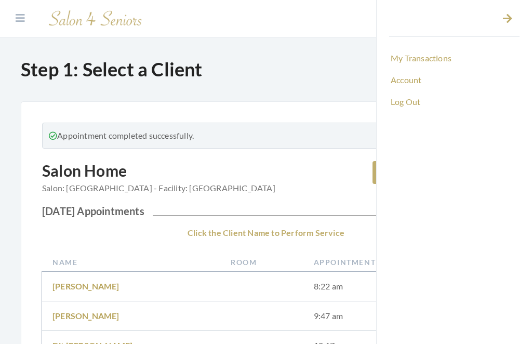
click at [414, 104] on link "Log Out" at bounding box center [454, 102] width 130 height 18
